Goal: Navigation & Orientation: Find specific page/section

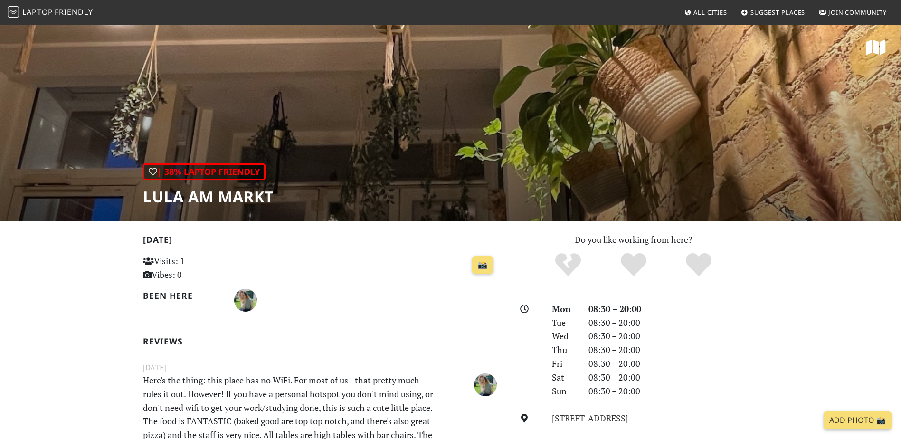
click at [537, 160] on div "| 38% Laptop Friendly LuLa am Markt" at bounding box center [450, 122] width 901 height 197
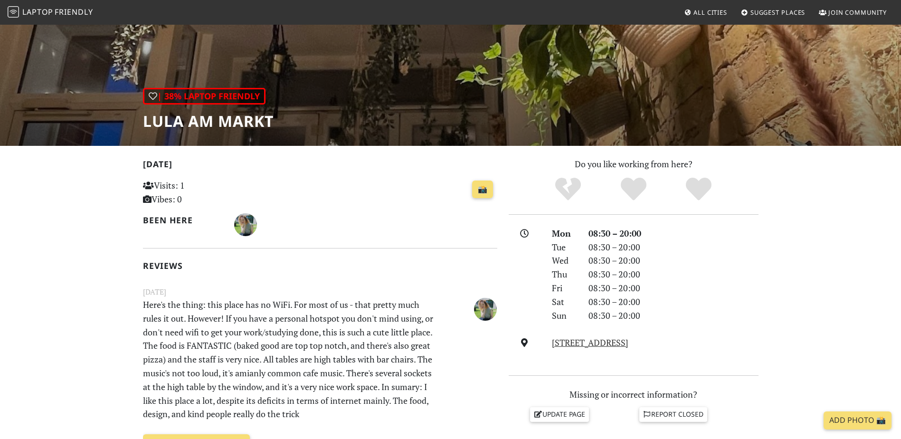
scroll to position [190, 0]
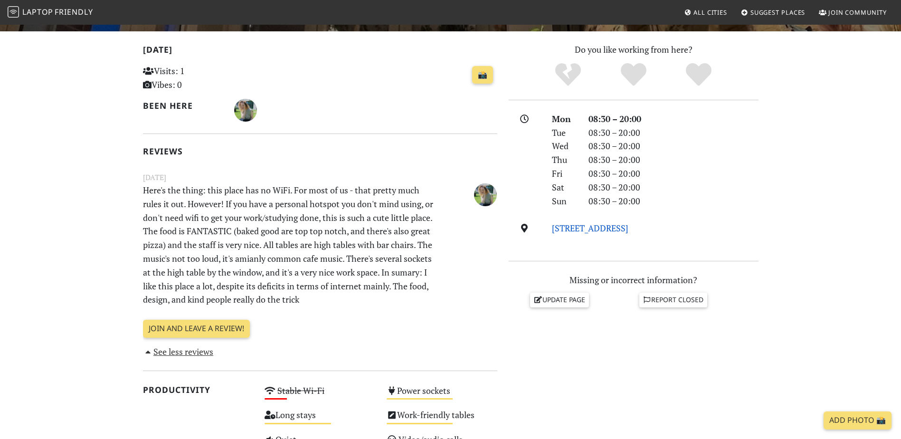
click at [607, 228] on link "Lauterstraße 14, 12159, Berlin" at bounding box center [590, 227] width 76 height 11
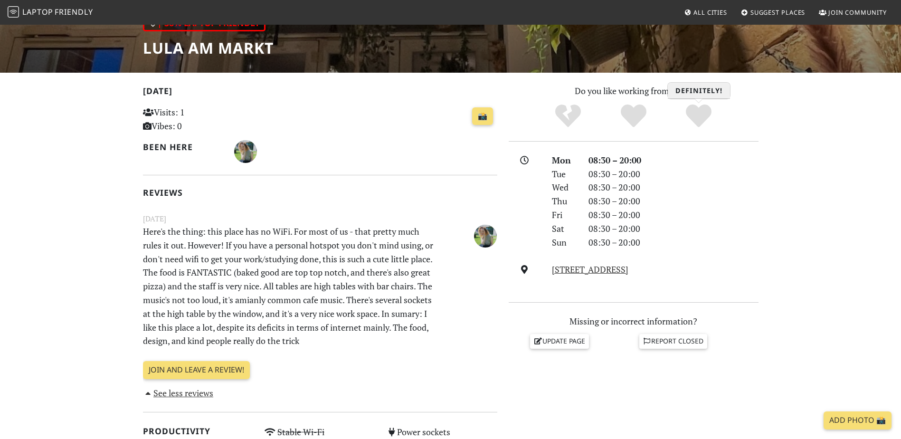
scroll to position [0, 0]
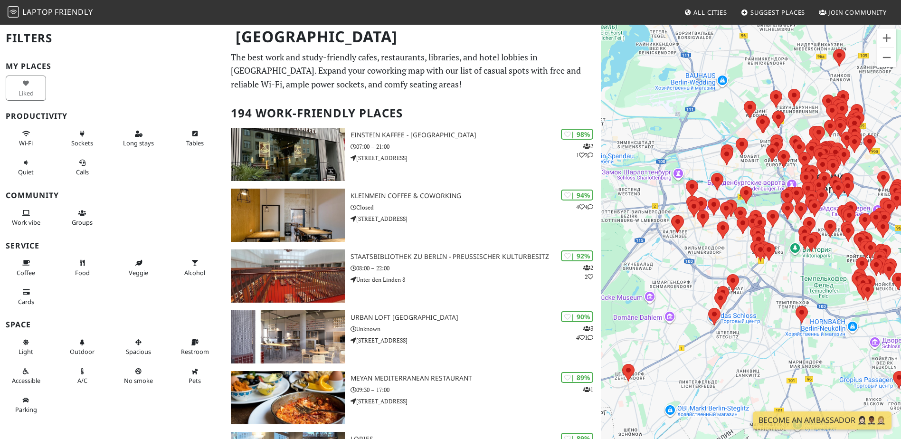
drag, startPoint x: 803, startPoint y: 292, endPoint x: 780, endPoint y: 269, distance: 32.2
click at [780, 269] on div at bounding box center [751, 243] width 300 height 439
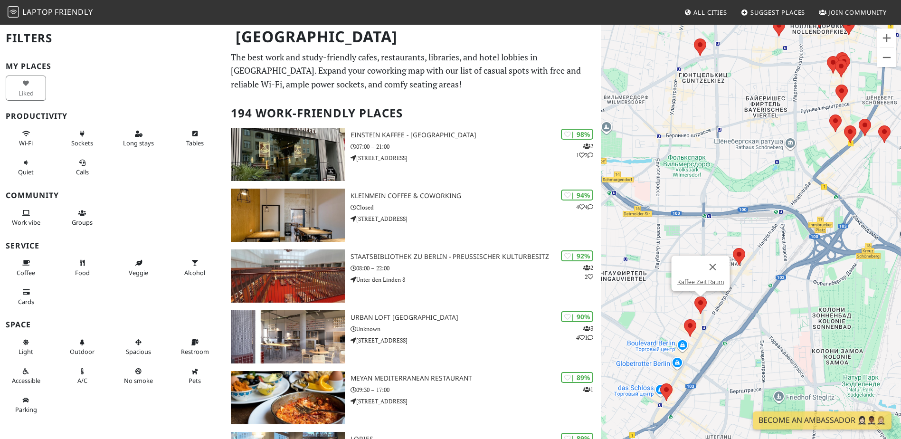
click at [699, 306] on img at bounding box center [700, 305] width 12 height 18
click at [702, 302] on img at bounding box center [700, 305] width 12 height 18
click at [703, 275] on button "Закрыть" at bounding box center [712, 266] width 23 height 23
click at [700, 301] on img at bounding box center [700, 305] width 12 height 18
click at [700, 283] on link "Kaffee Zeit Raum" at bounding box center [700, 281] width 47 height 7
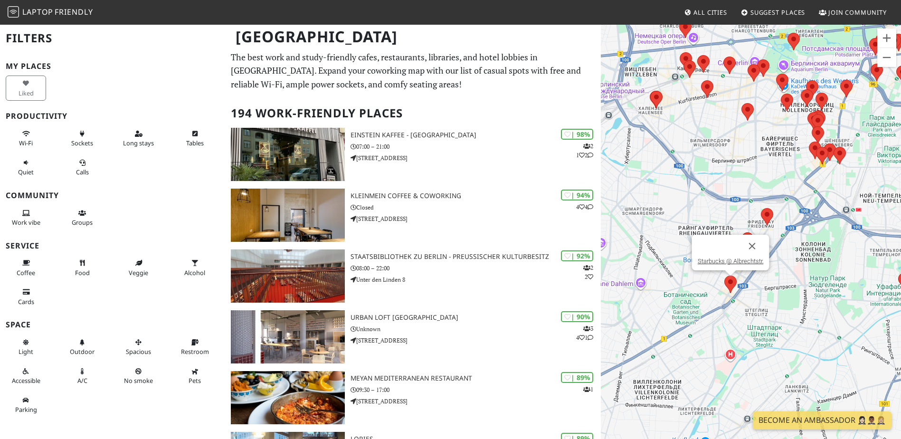
click at [730, 283] on img at bounding box center [730, 284] width 12 height 18
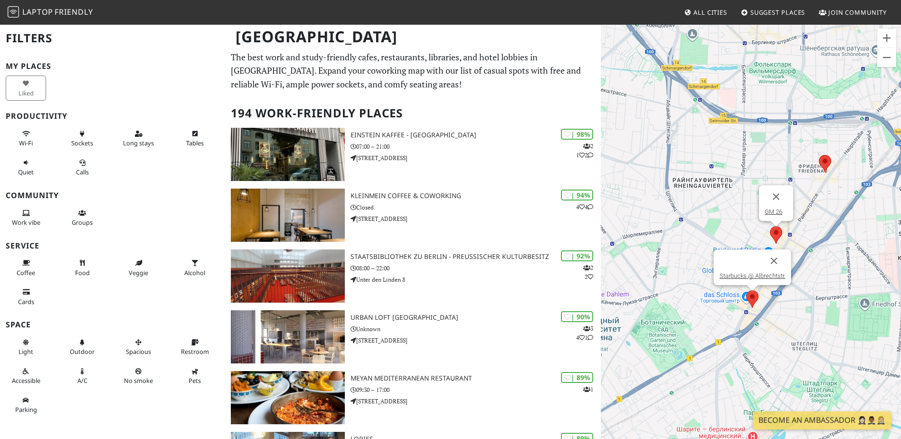
click at [776, 233] on img at bounding box center [776, 235] width 12 height 18
click at [779, 215] on link "GM 26" at bounding box center [773, 211] width 18 height 7
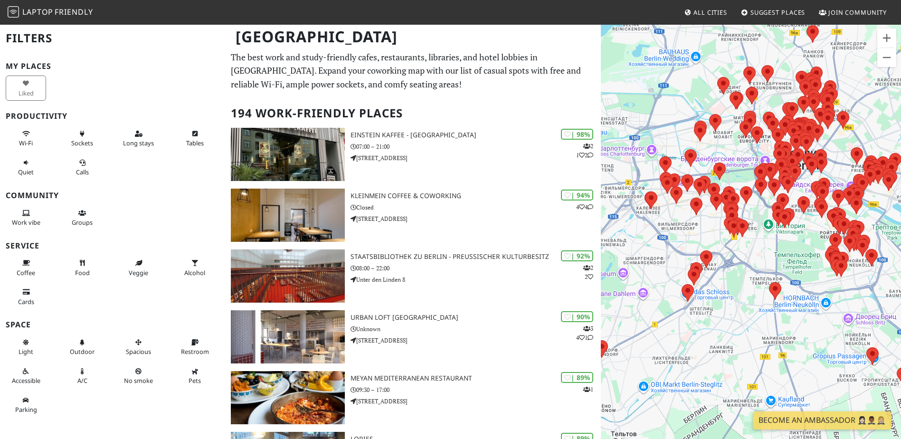
drag, startPoint x: 644, startPoint y: 198, endPoint x: 612, endPoint y: 195, distance: 32.4
click at [612, 195] on div at bounding box center [751, 243] width 300 height 439
